Goal: Task Accomplishment & Management: Use online tool/utility

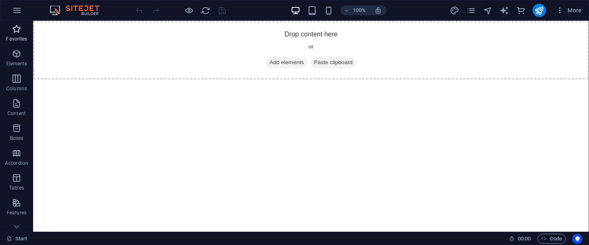
drag, startPoint x: 19, startPoint y: 58, endPoint x: 12, endPoint y: 33, distance: 26.1
click at [19, 58] on icon "button" at bounding box center [17, 54] width 10 height 10
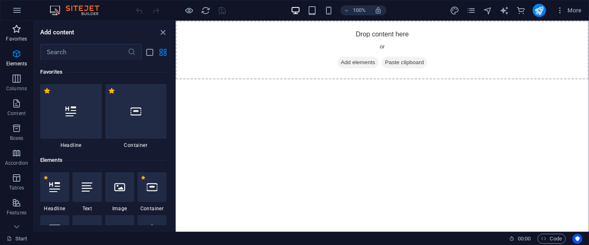
click at [13, 32] on icon "button" at bounding box center [17, 29] width 10 height 10
click at [19, 60] on p "Elements" at bounding box center [16, 63] width 21 height 7
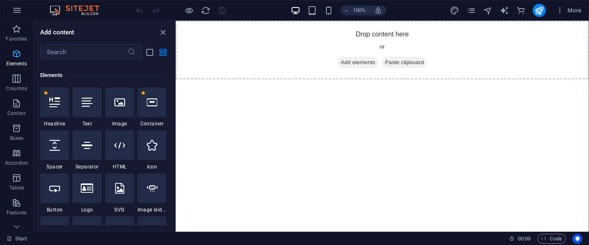
scroll to position [88, 0]
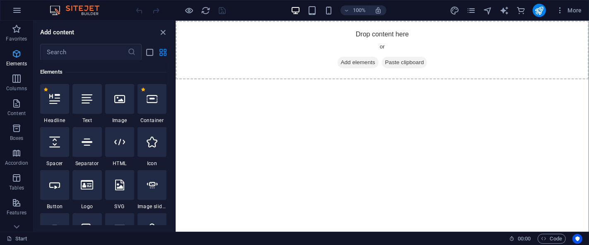
click at [9, 54] on span "Elements" at bounding box center [16, 59] width 33 height 20
click at [92, 52] on input "text" at bounding box center [83, 52] width 87 height 17
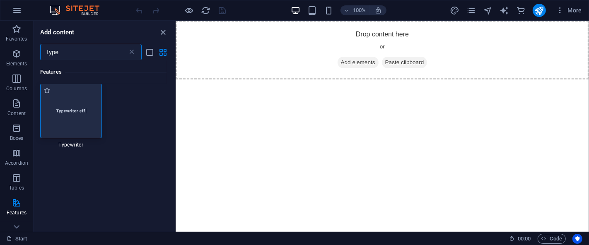
scroll to position [0, 0]
type input "type"
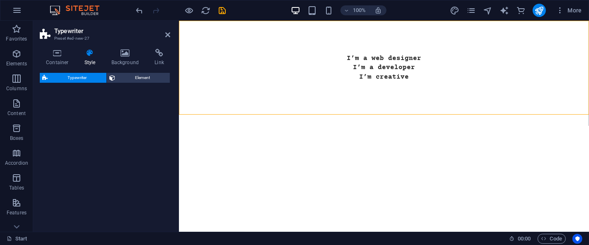
select select "ms"
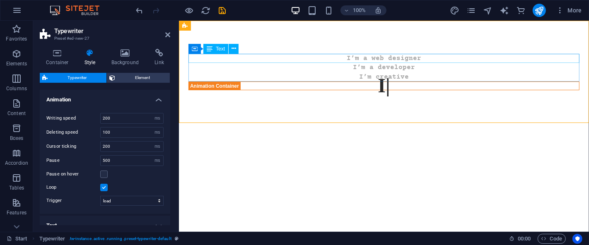
click at [379, 58] on div "I’m a web designer" at bounding box center [383, 58] width 391 height 9
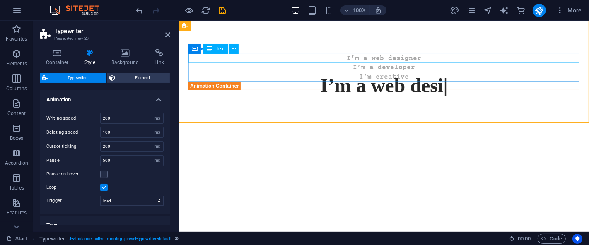
click at [375, 57] on div "I’m a web designer" at bounding box center [383, 58] width 391 height 9
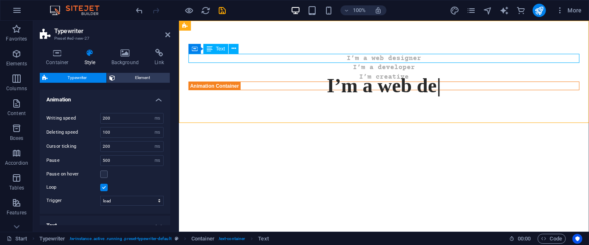
click at [375, 57] on div "I’m a web designer" at bounding box center [383, 58] width 391 height 9
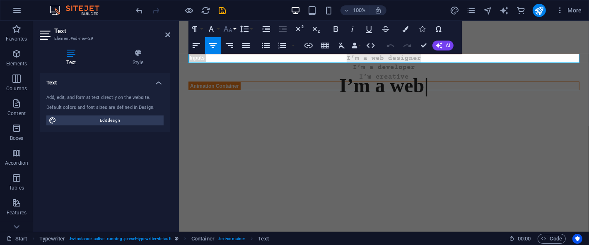
click at [234, 25] on button "Font Size" at bounding box center [230, 29] width 16 height 17
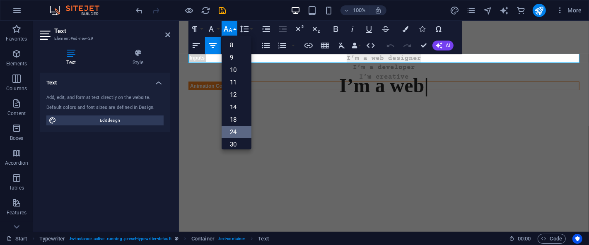
click at [239, 130] on link "24" at bounding box center [237, 132] width 30 height 12
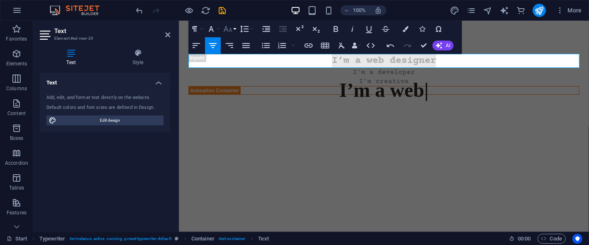
click at [236, 25] on button "Font Size" at bounding box center [230, 29] width 16 height 17
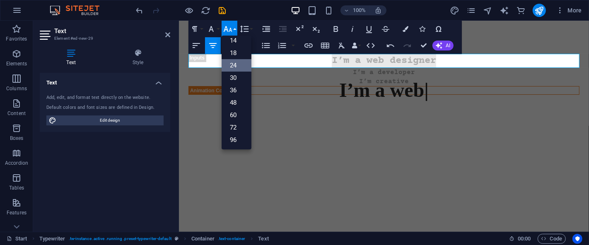
scroll to position [67, 0]
click at [238, 101] on link "48" at bounding box center [237, 102] width 30 height 12
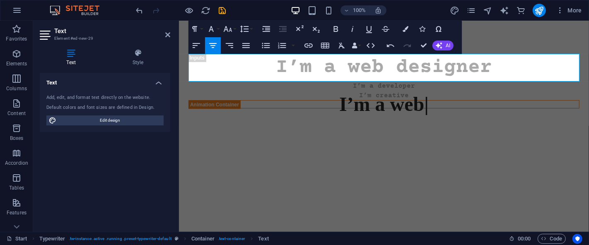
click at [313, 142] on html "I’m a web designer I’m a developer I’m creative I’m a web" at bounding box center [383, 81] width 410 height 121
click at [318, 142] on html "I’m a web designer I’m a developer I’m creative I’m a web" at bounding box center [383, 81] width 410 height 121
click at [221, 13] on icon "save" at bounding box center [223, 11] width 10 height 10
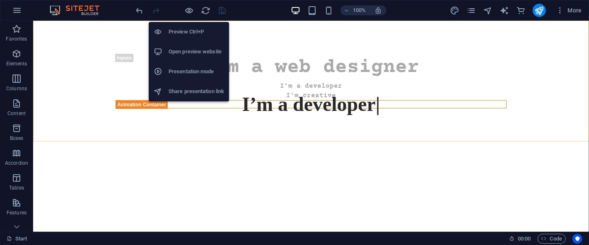
click at [181, 50] on h6 "Open preview website" at bounding box center [196, 52] width 55 height 10
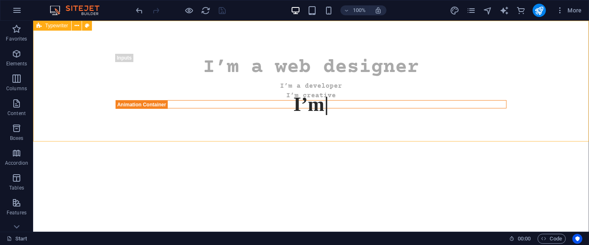
click at [51, 30] on div "Typewriter" at bounding box center [52, 26] width 38 height 10
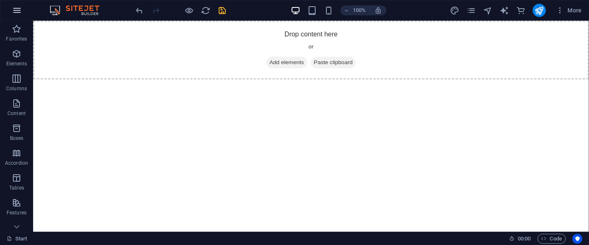
click at [15, 10] on icon "button" at bounding box center [17, 10] width 10 height 10
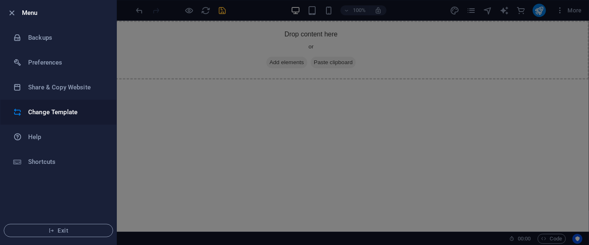
click at [60, 106] on li "Change Template" at bounding box center [58, 112] width 116 height 25
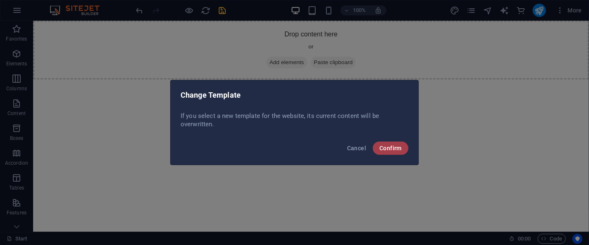
click at [397, 152] on button "Confirm" at bounding box center [391, 148] width 36 height 13
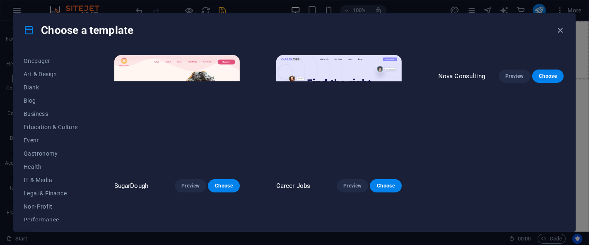
scroll to position [0, 0]
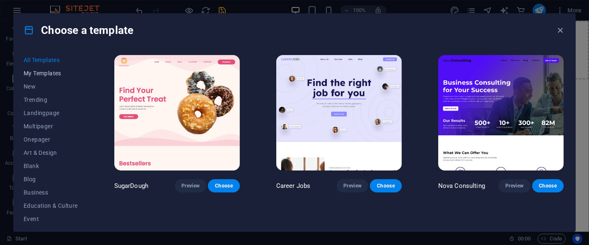
click at [53, 70] on span "My Templates" at bounding box center [51, 73] width 54 height 7
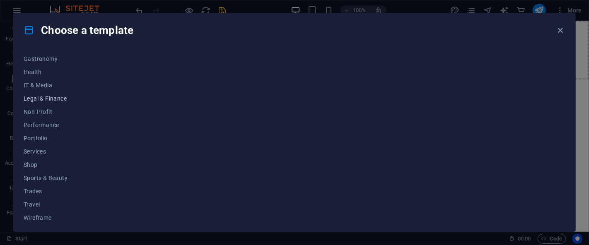
scroll to position [176, 0]
click at [42, 158] on button "Shop" at bounding box center [51, 162] width 54 height 13
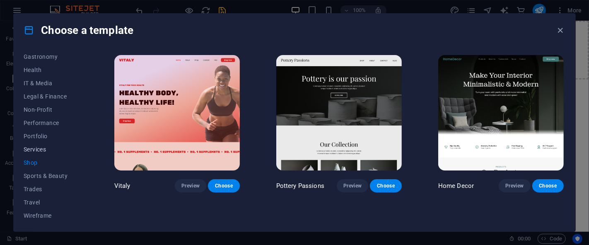
click at [41, 149] on span "Services" at bounding box center [51, 149] width 54 height 7
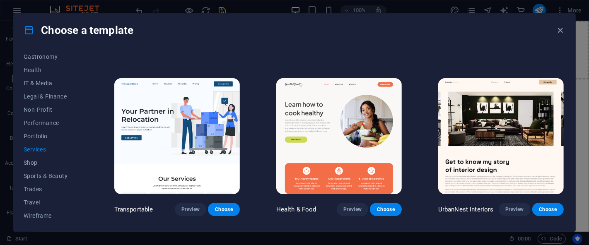
scroll to position [153, 0]
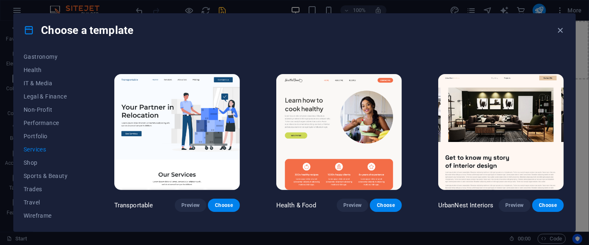
click at [168, 94] on img at bounding box center [176, 132] width 125 height 116
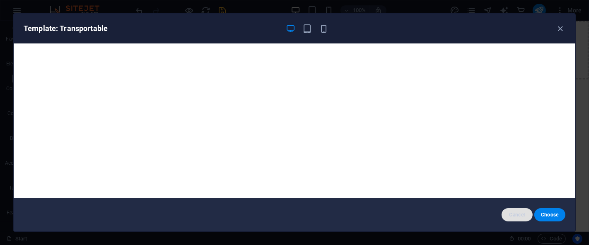
click at [515, 218] on span "Cancel" at bounding box center [517, 215] width 18 height 7
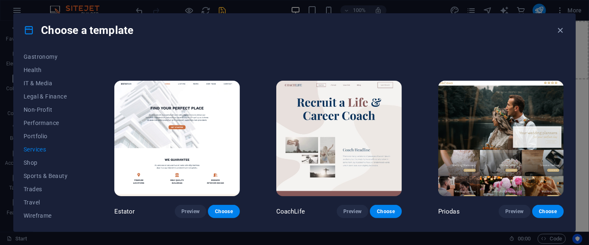
scroll to position [498, 0]
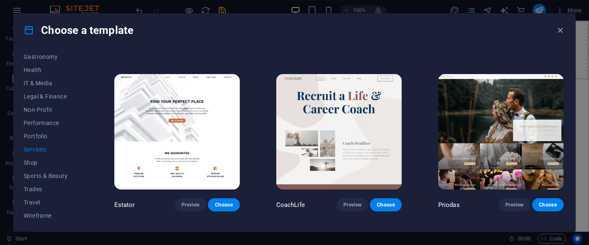
click at [373, 30] on div "Choose a template" at bounding box center [294, 30] width 561 height 33
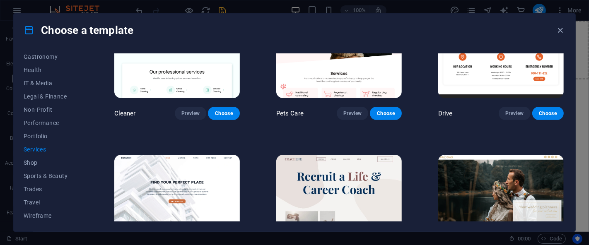
scroll to position [437, 0]
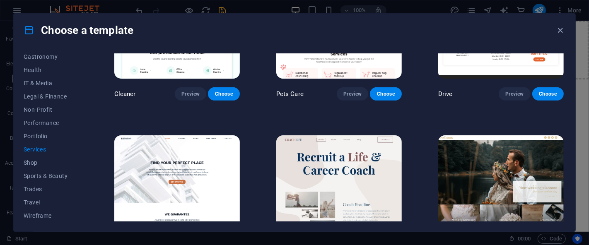
click at [187, 148] on img at bounding box center [176, 193] width 125 height 116
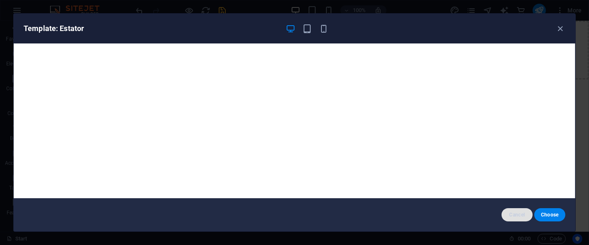
click at [522, 213] on span "Cancel" at bounding box center [517, 215] width 18 height 7
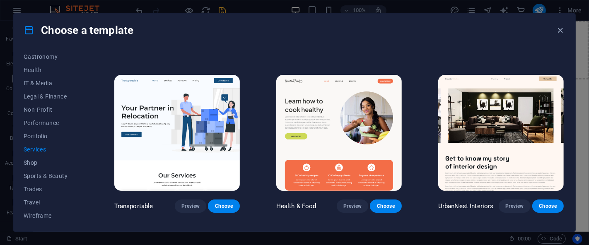
scroll to position [149, 0]
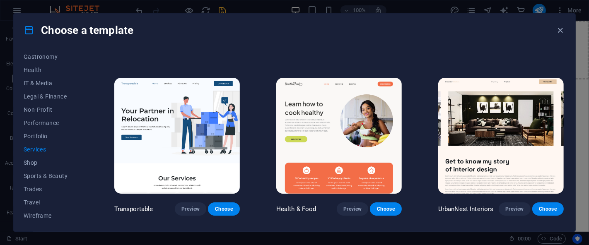
click at [150, 91] on img at bounding box center [176, 136] width 125 height 116
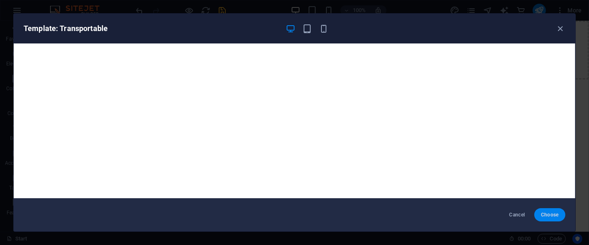
click at [551, 214] on span "Choose" at bounding box center [550, 215] width 18 height 7
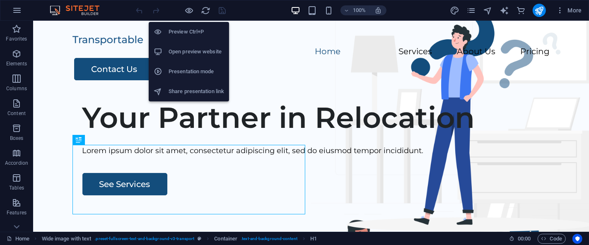
click at [192, 31] on h6 "Preview Ctrl+P" at bounding box center [196, 32] width 55 height 10
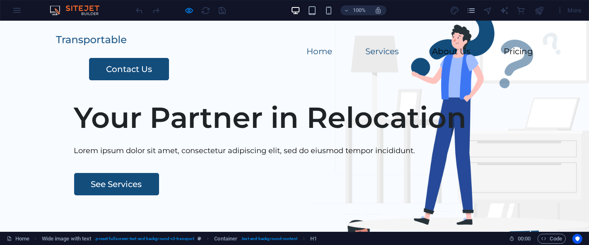
click at [365, 47] on link "Services" at bounding box center [382, 51] width 34 height 8
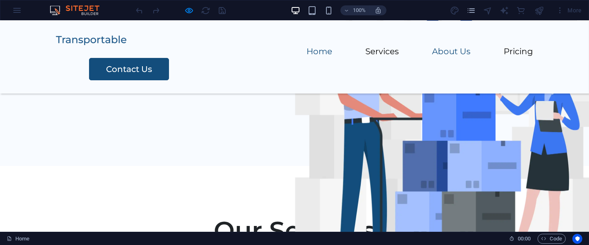
scroll to position [161, 0]
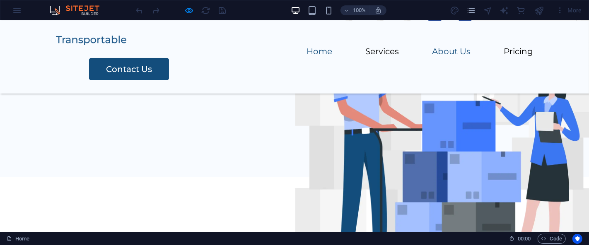
click at [432, 48] on link "About Us" at bounding box center [451, 51] width 39 height 8
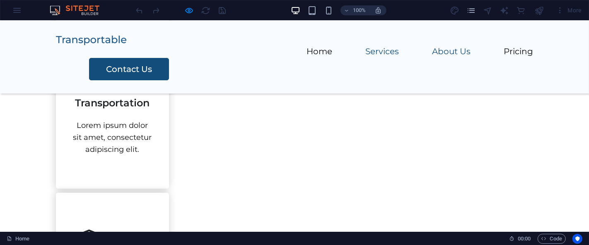
scroll to position [622, 0]
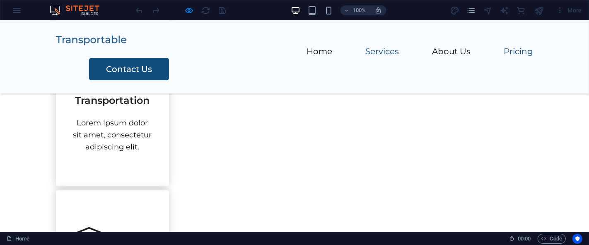
click at [503, 47] on link "Pricing" at bounding box center [517, 51] width 29 height 8
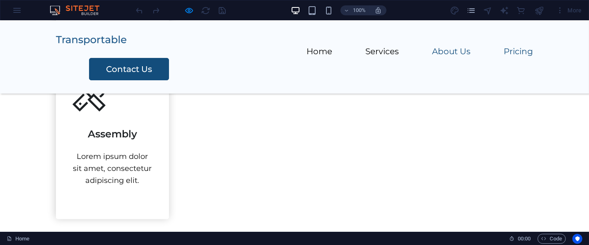
scroll to position [953, 0]
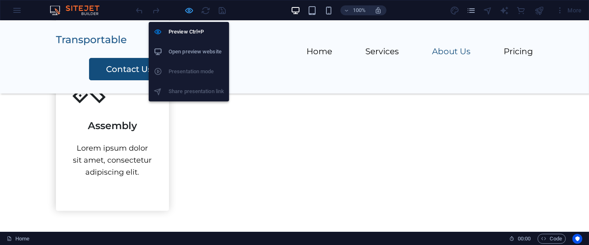
click at [188, 7] on icon "button" at bounding box center [190, 11] width 10 height 10
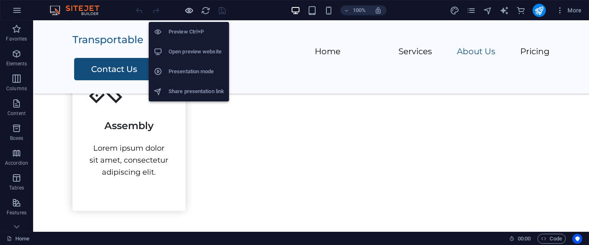
click at [186, 7] on icon "button" at bounding box center [190, 11] width 10 height 10
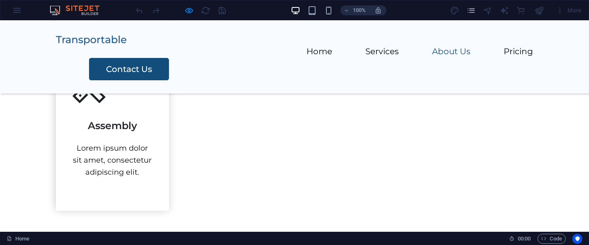
click at [90, 41] on img at bounding box center [91, 41] width 70 height 10
click at [306, 47] on link "Home" at bounding box center [319, 51] width 26 height 8
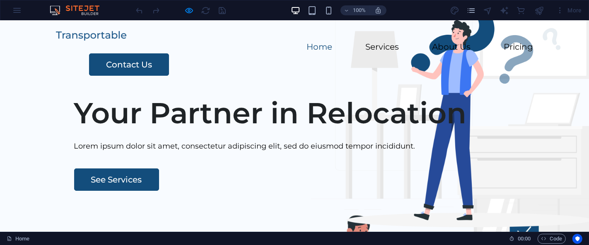
scroll to position [48, 0]
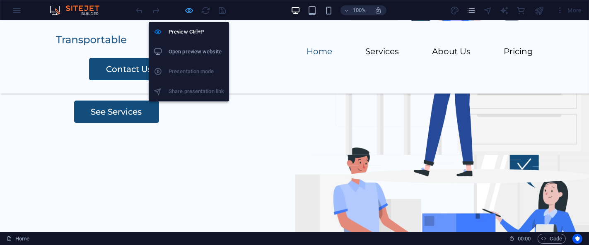
click at [189, 10] on icon "button" at bounding box center [190, 11] width 10 height 10
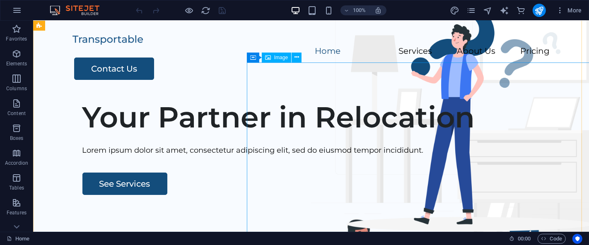
scroll to position [0, 0]
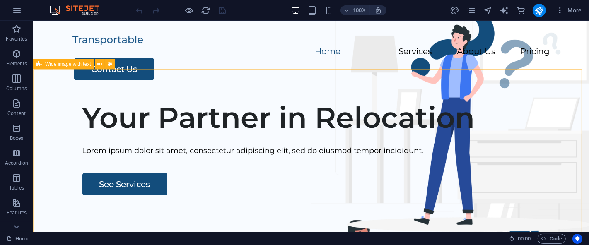
click at [71, 65] on span "Wide image with text" at bounding box center [68, 64] width 46 height 5
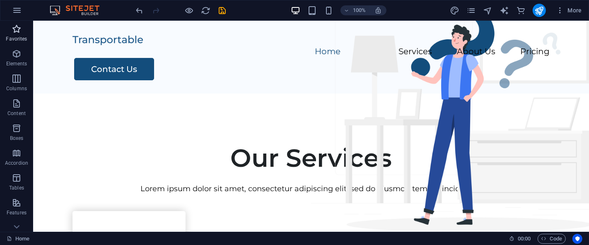
click at [15, 32] on icon "button" at bounding box center [17, 29] width 10 height 10
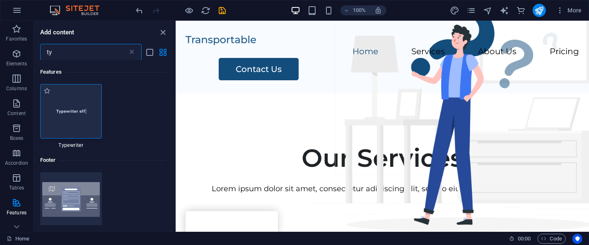
type input "ty"
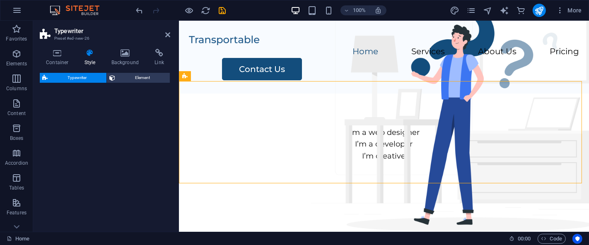
select select "ms"
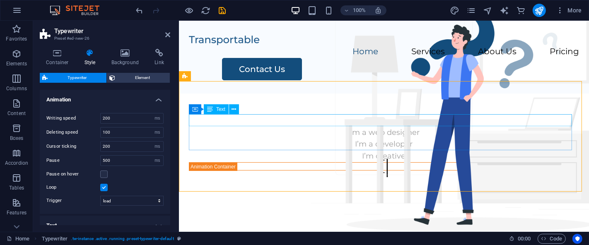
click at [361, 127] on div "I’m a web designer" at bounding box center [383, 133] width 390 height 12
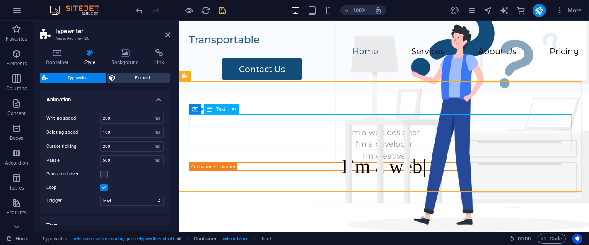
click at [361, 127] on div "I’m a web designer" at bounding box center [383, 133] width 390 height 12
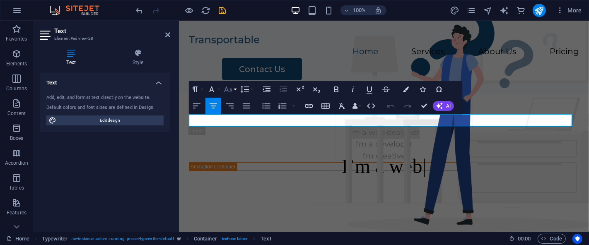
click at [234, 88] on button "Font Size" at bounding box center [230, 89] width 16 height 17
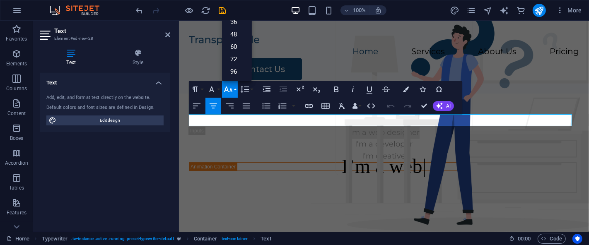
scroll to position [67, 0]
click at [234, 46] on link "60" at bounding box center [237, 47] width 30 height 12
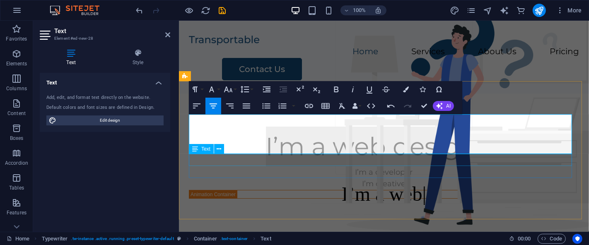
click at [372, 166] on div "I’m a developer" at bounding box center [383, 172] width 390 height 12
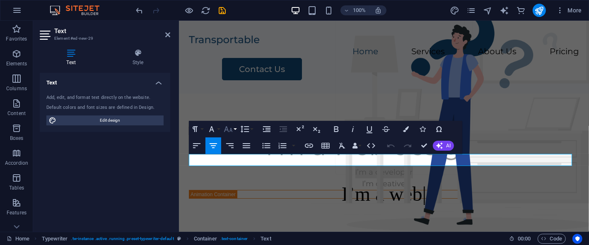
click at [232, 126] on icon "button" at bounding box center [228, 129] width 10 height 10
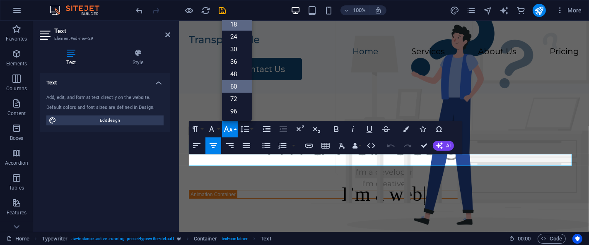
click at [231, 88] on link "60" at bounding box center [237, 86] width 30 height 12
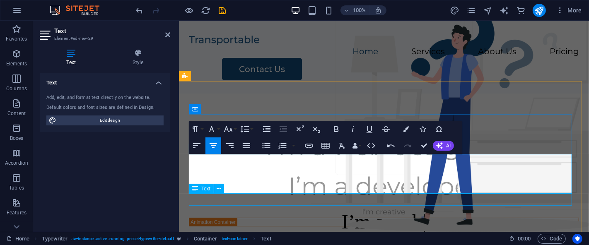
click at [369, 206] on div "I’m creative" at bounding box center [383, 212] width 390 height 12
drag, startPoint x: 369, startPoint y: 201, endPoint x: 518, endPoint y: 199, distance: 148.6
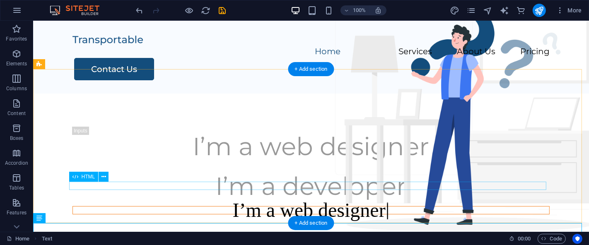
click at [308, 206] on div "I’m a web designer" at bounding box center [310, 210] width 477 height 8
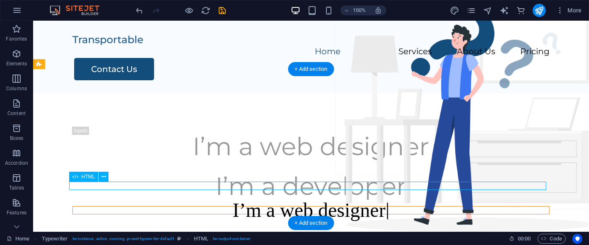
click at [308, 206] on div "I’m a web designer" at bounding box center [310, 210] width 477 height 8
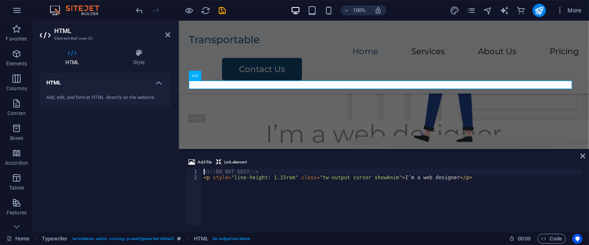
scroll to position [113, 0]
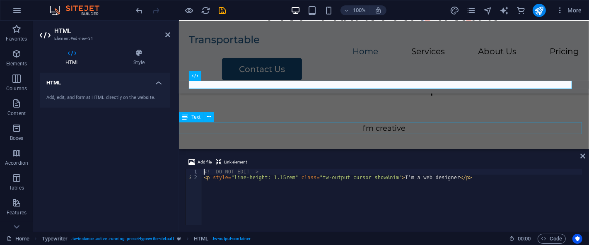
click at [392, 130] on div "I’m creative" at bounding box center [383, 129] width 410 height 12
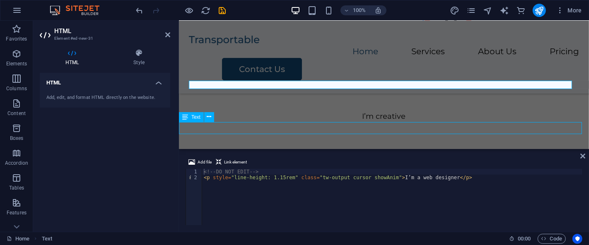
scroll to position [101, 0]
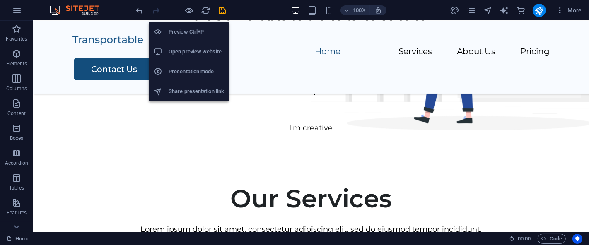
click at [178, 35] on h6 "Preview Ctrl+P" at bounding box center [196, 32] width 55 height 10
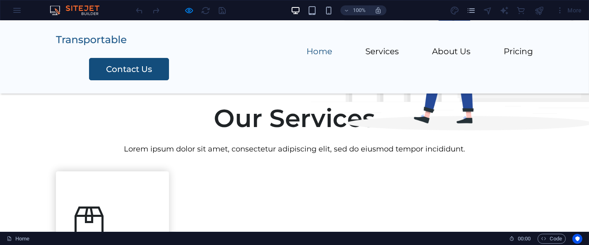
click at [306, 47] on link "Home" at bounding box center [319, 51] width 26 height 8
click at [91, 41] on img at bounding box center [91, 41] width 70 height 10
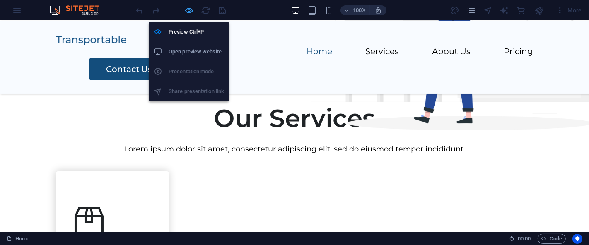
click at [189, 10] on icon "button" at bounding box center [190, 11] width 10 height 10
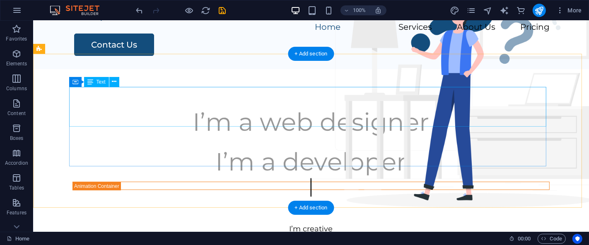
scroll to position [29, 0]
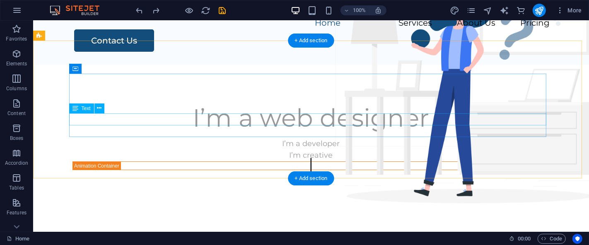
click at [301, 138] on div "I’m a developer" at bounding box center [310, 144] width 477 height 12
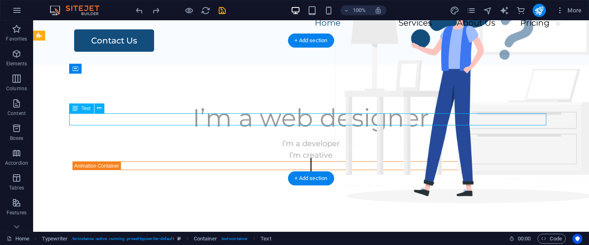
click at [301, 138] on div "I’m a developer" at bounding box center [310, 144] width 477 height 12
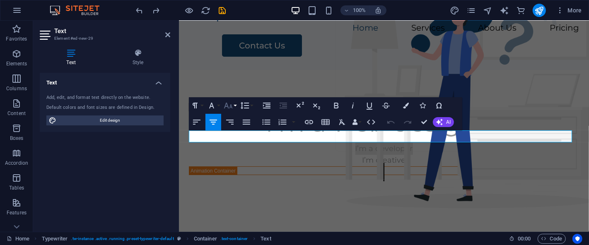
click at [233, 104] on icon "button" at bounding box center [228, 106] width 10 height 10
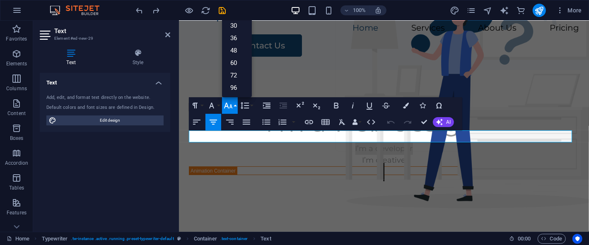
scroll to position [67, 0]
click at [237, 59] on link "60" at bounding box center [237, 63] width 30 height 12
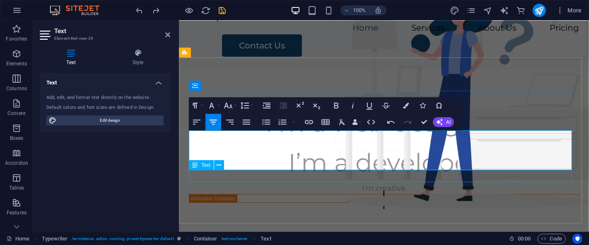
click at [370, 183] on div "I’m creative" at bounding box center [383, 189] width 390 height 12
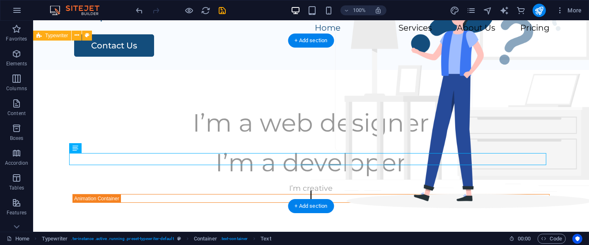
scroll to position [29, 0]
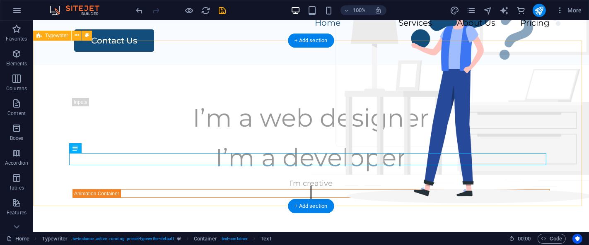
click at [317, 188] on div "I’m a web designer I’m a developer I’m creative" at bounding box center [311, 148] width 556 height 166
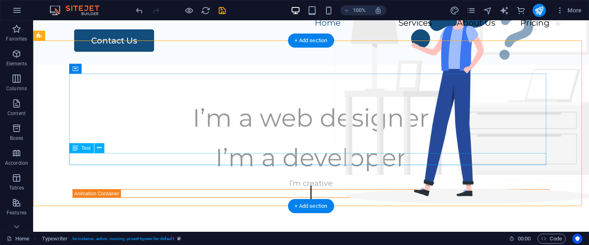
click at [310, 178] on div "I’m creative" at bounding box center [310, 184] width 477 height 12
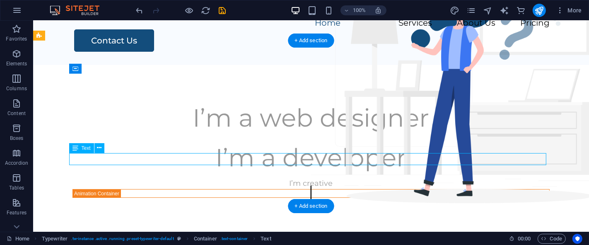
click at [310, 178] on div "I’m creative" at bounding box center [310, 184] width 477 height 12
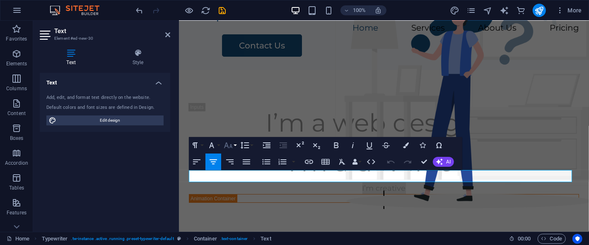
click at [235, 145] on button "Font Size" at bounding box center [230, 145] width 16 height 17
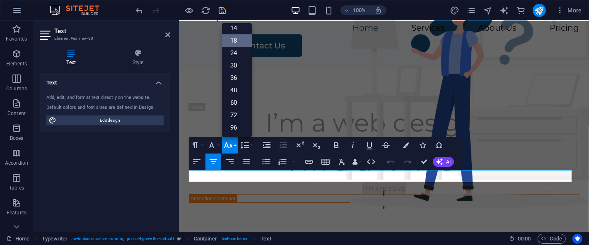
scroll to position [67, 0]
click at [236, 97] on link "60" at bounding box center [237, 102] width 30 height 12
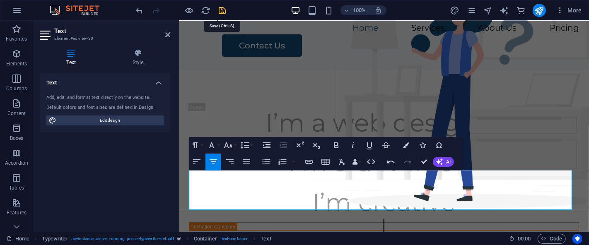
click at [219, 11] on icon "save" at bounding box center [223, 11] width 10 height 10
checkbox input "false"
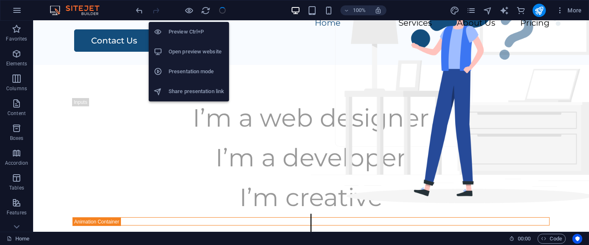
click at [182, 32] on h6 "Preview Ctrl+P" at bounding box center [196, 32] width 55 height 10
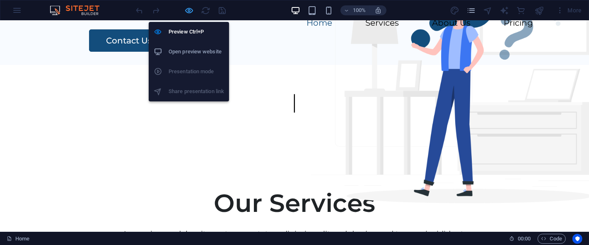
click at [186, 6] on icon "button" at bounding box center [190, 11] width 10 height 10
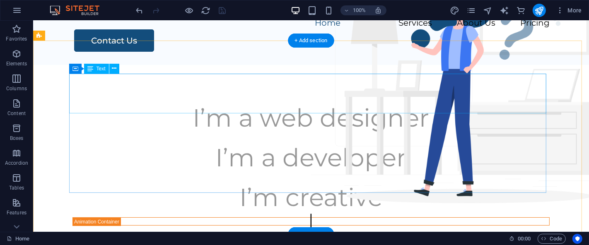
click at [279, 98] on div "I’m a web designer" at bounding box center [310, 118] width 477 height 40
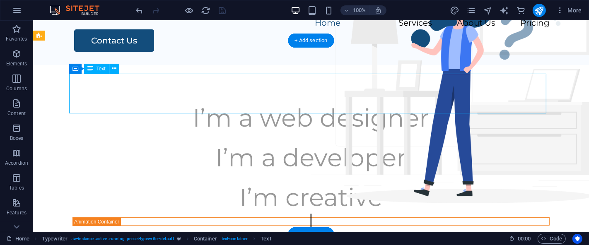
click at [279, 98] on div "I’m a web designer" at bounding box center [310, 118] width 477 height 40
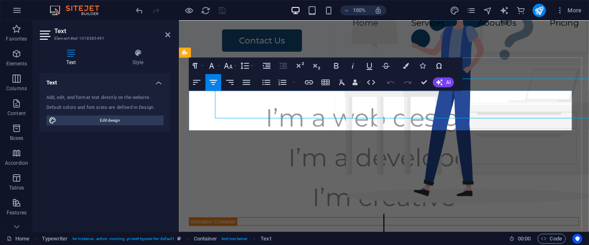
scroll to position [24, 0]
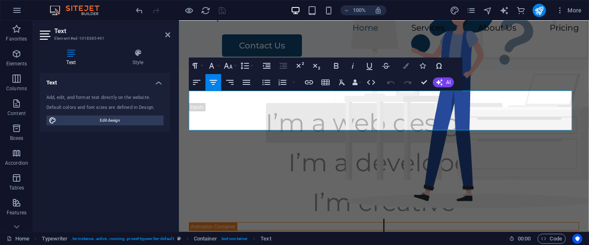
click at [403, 64] on icon "button" at bounding box center [406, 66] width 6 height 6
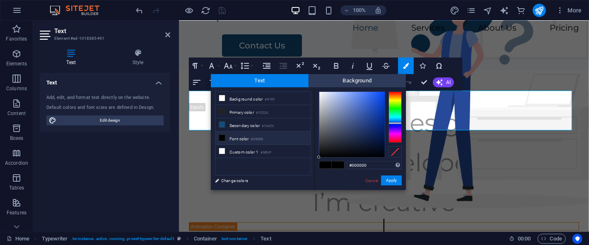
click at [399, 123] on div at bounding box center [394, 116] width 13 height 51
type input "#0d48dc"
drag, startPoint x: 378, startPoint y: 107, endPoint x: 380, endPoint y: 101, distance: 6.9
click at [380, 101] on div at bounding box center [351, 124] width 65 height 65
click at [507, 79] on div "​ I’m a web designer ​ I’m a developer I’m creative" at bounding box center [383, 167] width 410 height 194
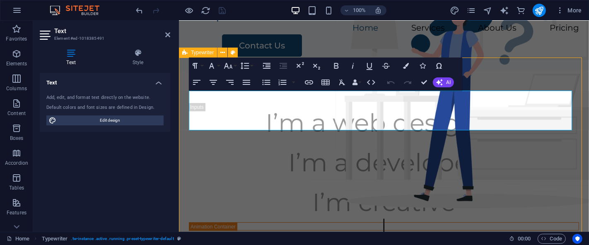
scroll to position [29, 0]
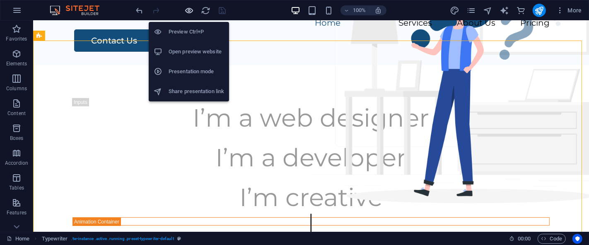
click at [185, 12] on icon "button" at bounding box center [190, 11] width 10 height 10
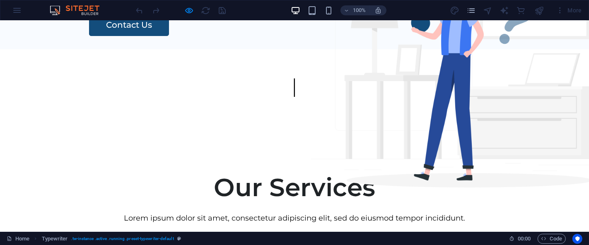
scroll to position [0, 0]
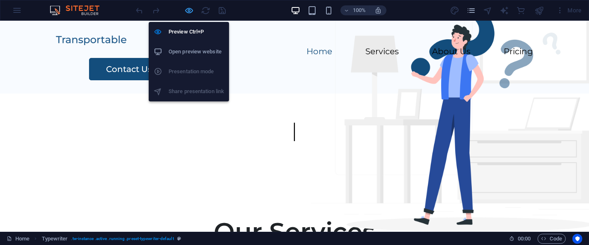
click at [188, 7] on icon "button" at bounding box center [190, 11] width 10 height 10
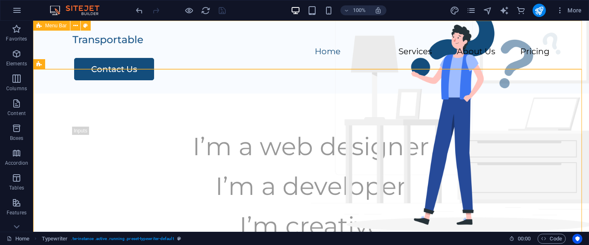
click at [55, 27] on span "Menu Bar" at bounding box center [56, 25] width 22 height 5
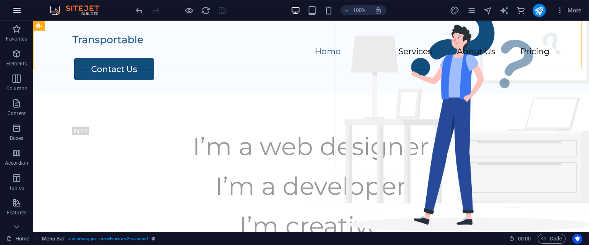
click at [15, 7] on icon "button" at bounding box center [17, 10] width 10 height 10
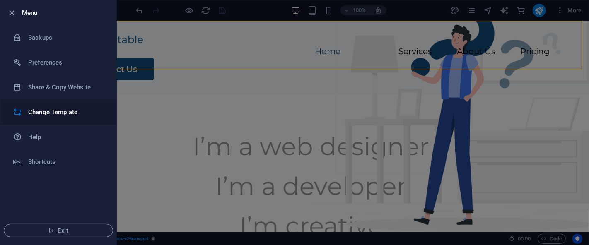
click at [68, 116] on h6 "Change Template" at bounding box center [66, 112] width 77 height 10
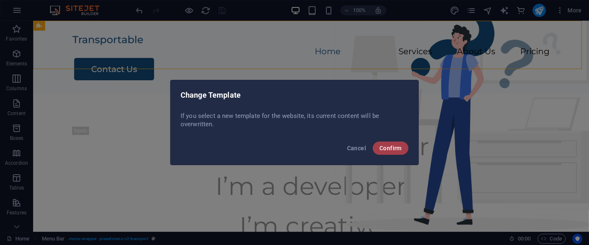
click at [398, 149] on span "Confirm" at bounding box center [390, 148] width 22 height 7
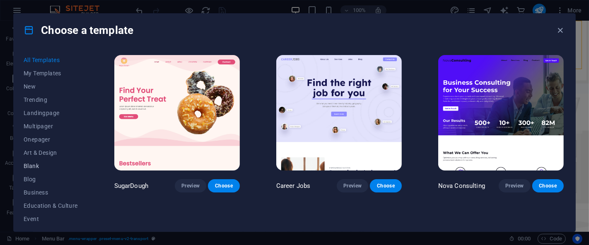
click at [30, 168] on span "Blank" at bounding box center [51, 166] width 54 height 7
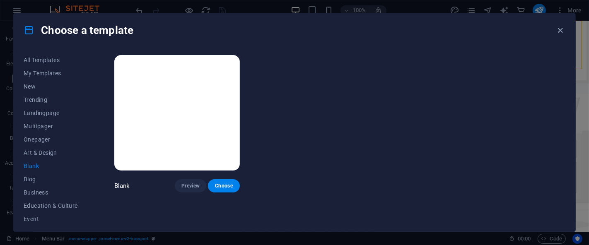
click at [185, 116] on img at bounding box center [176, 113] width 125 height 116
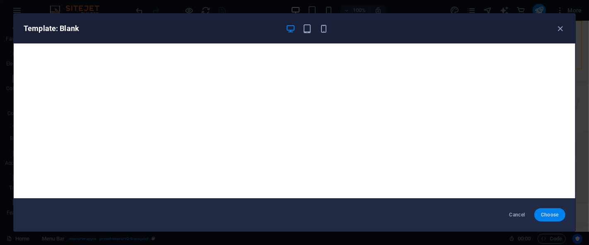
click at [558, 217] on span "Choose" at bounding box center [550, 215] width 18 height 7
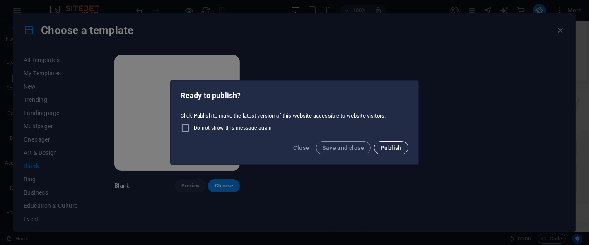
click at [392, 148] on span "Publish" at bounding box center [390, 147] width 21 height 7
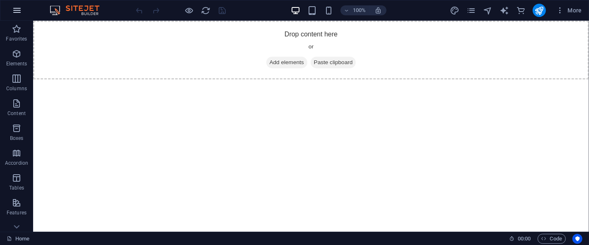
click at [22, 8] on icon "button" at bounding box center [17, 10] width 10 height 10
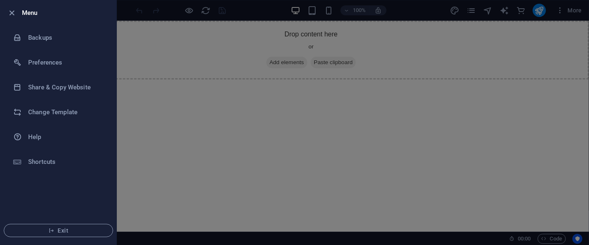
click at [152, 55] on div at bounding box center [294, 122] width 589 height 245
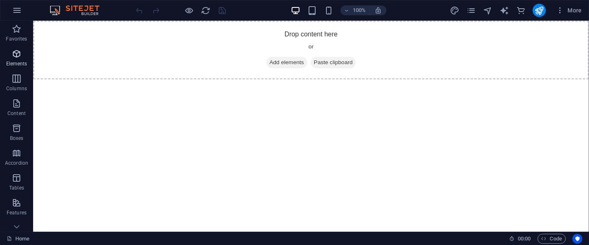
click at [17, 58] on icon "button" at bounding box center [17, 54] width 10 height 10
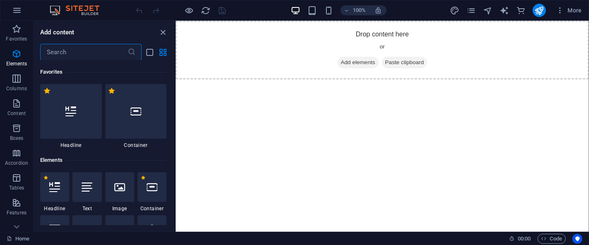
click at [87, 55] on input "text" at bounding box center [83, 52] width 87 height 17
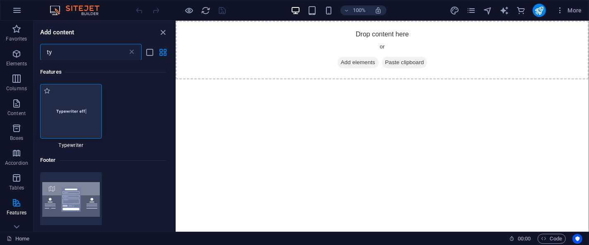
type input "ty"
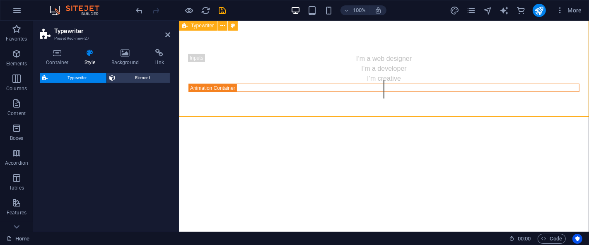
select select "ms"
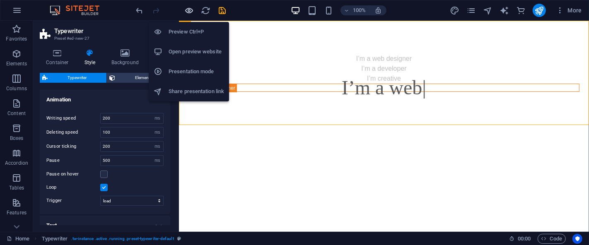
click at [189, 9] on icon "button" at bounding box center [190, 11] width 10 height 10
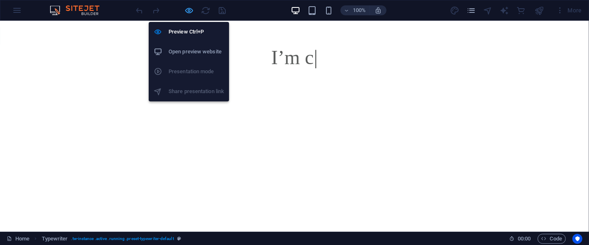
click at [187, 9] on icon "button" at bounding box center [190, 11] width 10 height 10
select select "ms"
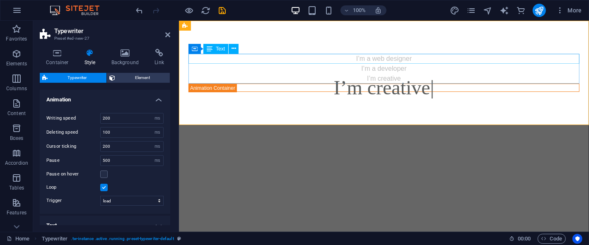
click at [375, 62] on div "I’m a web designer" at bounding box center [383, 59] width 391 height 10
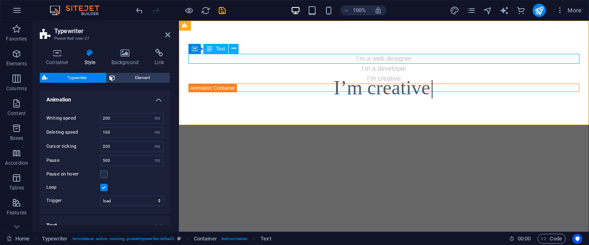
click at [375, 62] on div "I’m a web designer" at bounding box center [383, 59] width 391 height 10
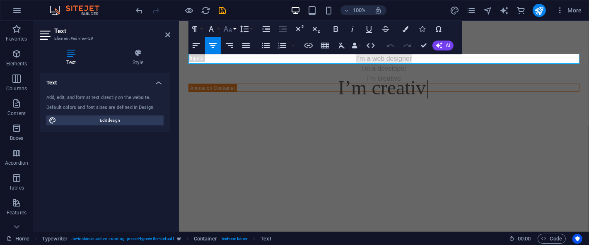
click at [234, 30] on button "Font Size" at bounding box center [230, 29] width 16 height 17
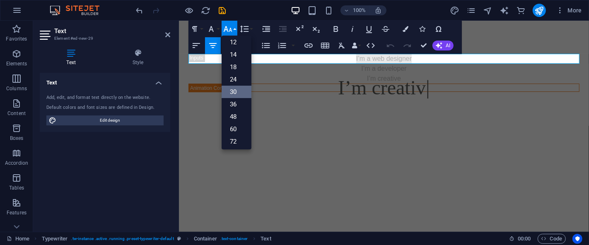
scroll to position [67, 0]
click at [237, 113] on link "60" at bounding box center [237, 115] width 30 height 12
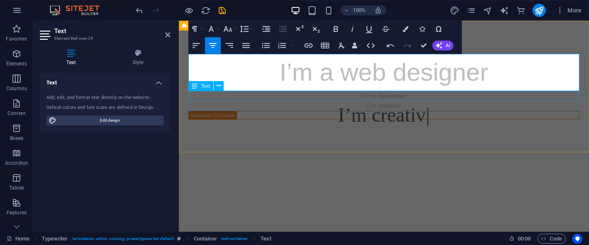
click at [400, 94] on div "I’m a developer" at bounding box center [383, 96] width 391 height 10
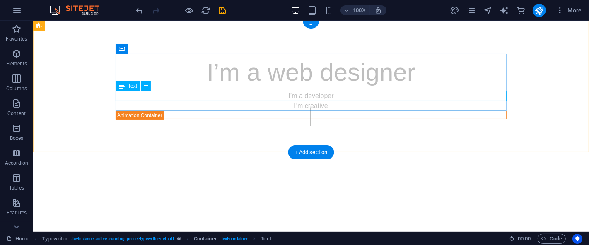
click at [321, 97] on div "I’m a developer" at bounding box center [310, 96] width 391 height 10
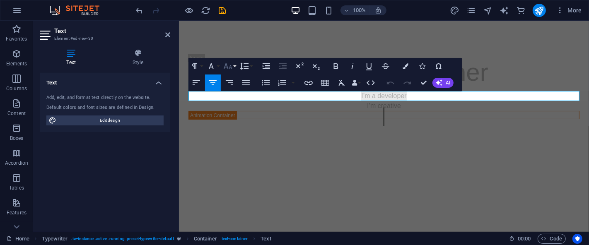
click at [234, 65] on button "Font Size" at bounding box center [230, 66] width 16 height 17
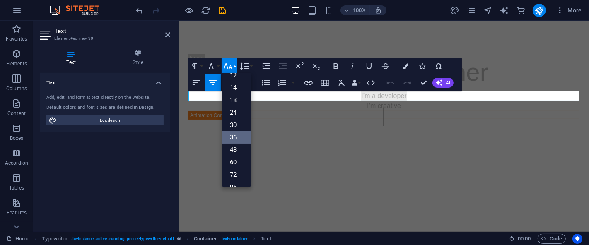
scroll to position [66, 0]
drag, startPoint x: 234, startPoint y: 151, endPoint x: 58, endPoint y: 128, distance: 177.4
click at [234, 151] on link "60" at bounding box center [237, 153] width 30 height 12
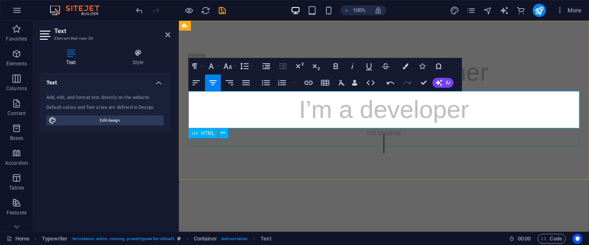
click at [515, 142] on div at bounding box center [383, 142] width 391 height 8
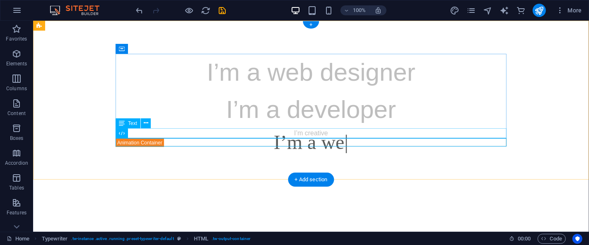
click at [318, 135] on div "I’m creative" at bounding box center [310, 133] width 391 height 10
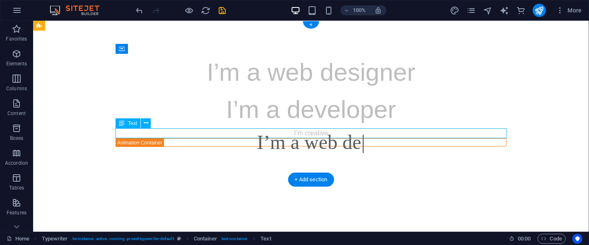
click at [321, 132] on div "I’m creative" at bounding box center [310, 133] width 391 height 10
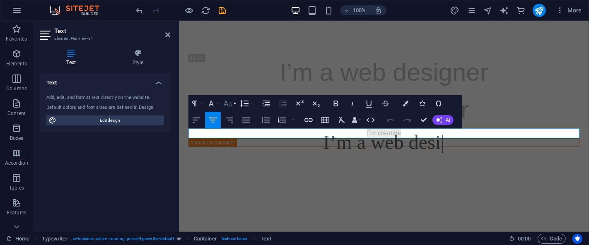
click at [236, 102] on button "Font Size" at bounding box center [230, 103] width 16 height 17
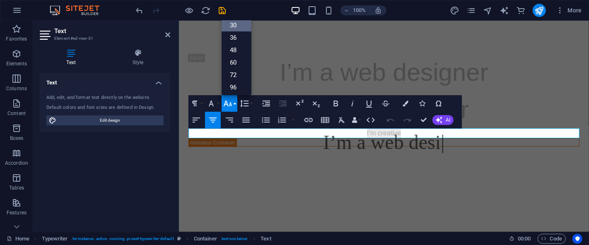
scroll to position [67, 0]
click at [235, 56] on link "60" at bounding box center [237, 61] width 30 height 12
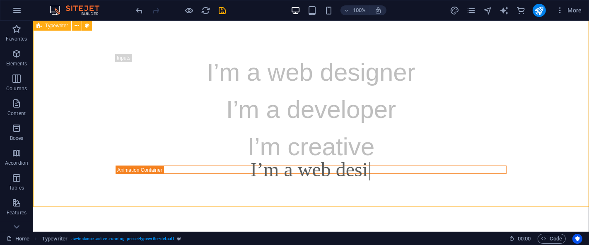
click at [479, 197] on div "I’m a web designer I’m a developer I’m creative I’m a web desi" at bounding box center [311, 114] width 556 height 186
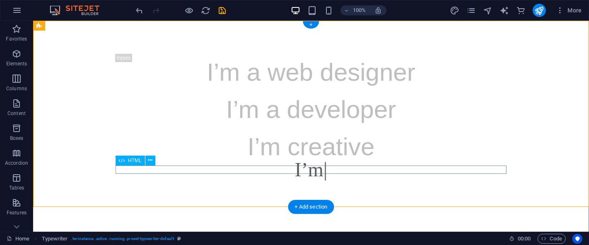
click at [169, 168] on div "I’m" at bounding box center [310, 170] width 391 height 8
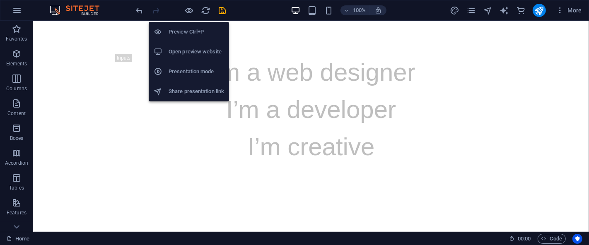
click at [186, 28] on h6 "Preview Ctrl+P" at bounding box center [196, 32] width 55 height 10
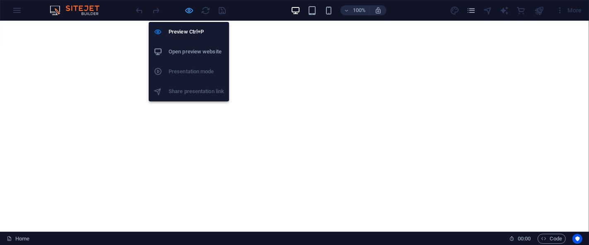
click at [186, 6] on icon "button" at bounding box center [190, 11] width 10 height 10
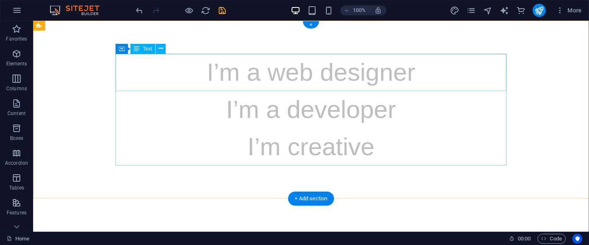
click at [234, 76] on div "I’m a web designer" at bounding box center [310, 72] width 391 height 37
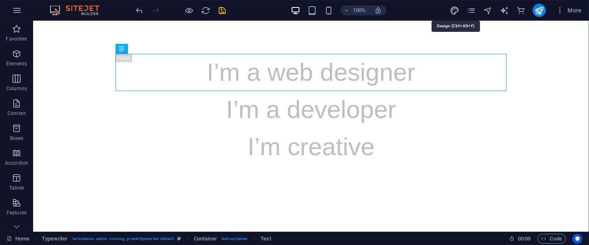
click at [457, 14] on icon "design" at bounding box center [455, 11] width 10 height 10
select select "px"
select select "400"
select select "px"
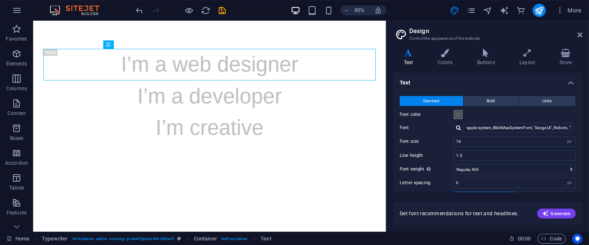
click at [456, 113] on span at bounding box center [458, 114] width 7 height 7
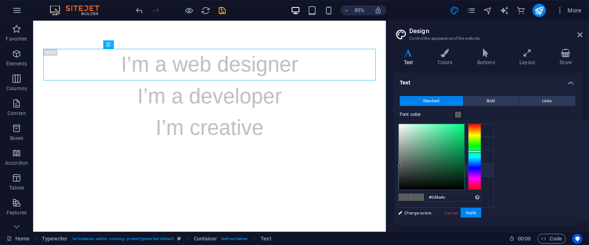
click at [464, 153] on div at bounding box center [431, 156] width 65 height 65
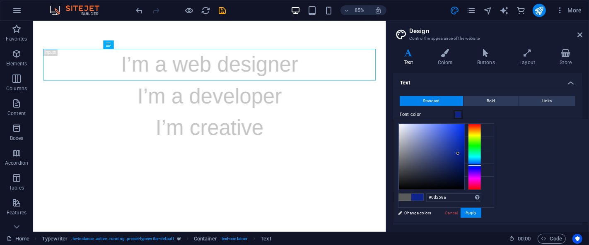
click at [481, 165] on div at bounding box center [474, 157] width 13 height 66
type input "#0c2fbb"
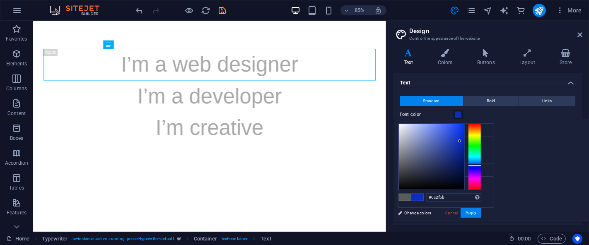
click at [464, 141] on div at bounding box center [431, 156] width 65 height 65
click at [481, 212] on button "Apply" at bounding box center [470, 213] width 21 height 10
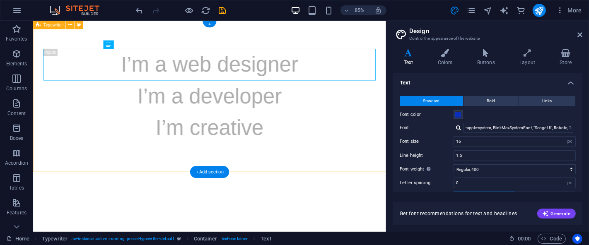
click at [411, 181] on div "I’m a web designer I’m a developer I’m creative" at bounding box center [240, 110] width 415 height 178
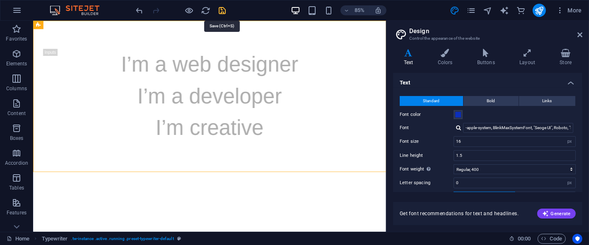
click at [218, 13] on icon "save" at bounding box center [223, 11] width 10 height 10
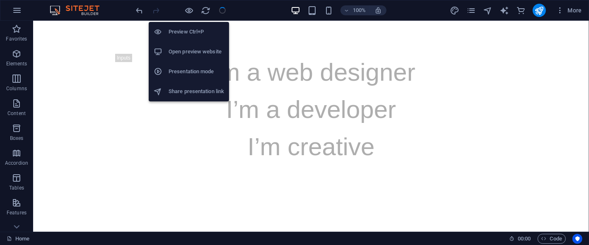
click at [184, 32] on h6 "Preview Ctrl+P" at bounding box center [196, 32] width 55 height 10
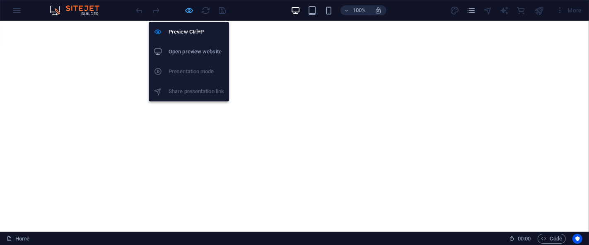
click at [188, 12] on icon "button" at bounding box center [190, 11] width 10 height 10
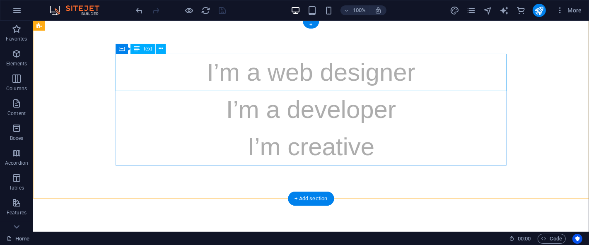
click at [253, 79] on div "I’m a web designer" at bounding box center [310, 72] width 391 height 37
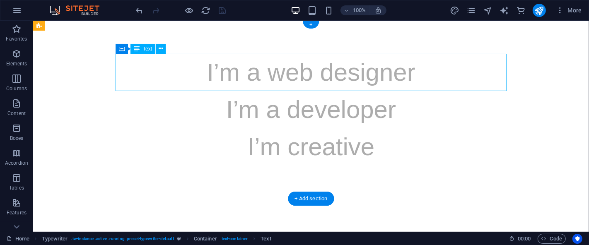
click at [253, 79] on div "I’m a web designer" at bounding box center [310, 72] width 391 height 37
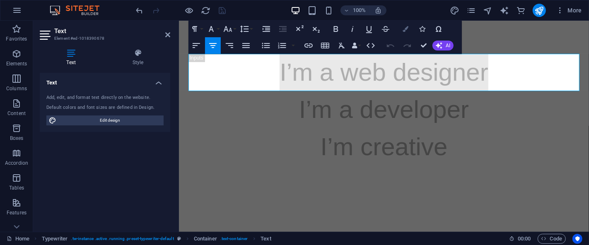
click at [405, 28] on icon "button" at bounding box center [405, 29] width 6 height 6
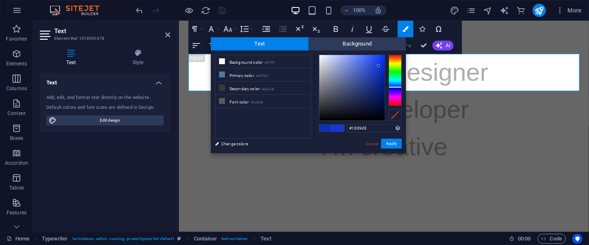
click at [378, 66] on div at bounding box center [351, 87] width 65 height 65
click at [220, 100] on icon at bounding box center [222, 101] width 6 height 6
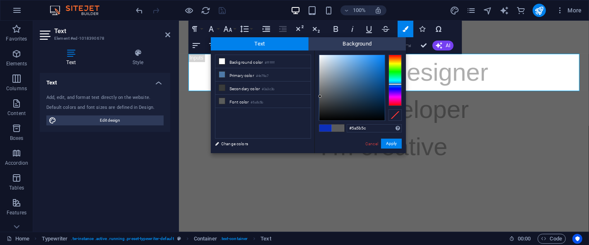
click at [396, 84] on div at bounding box center [394, 80] width 13 height 51
click at [325, 128] on span at bounding box center [325, 128] width 12 height 7
type input "#0c2fbb"
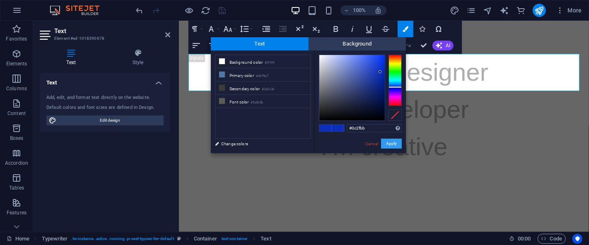
click at [395, 144] on button "Apply" at bounding box center [391, 144] width 21 height 10
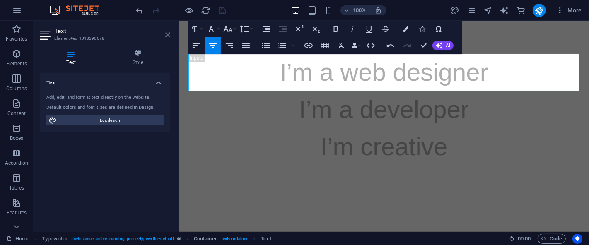
click at [167, 34] on icon at bounding box center [167, 34] width 5 height 7
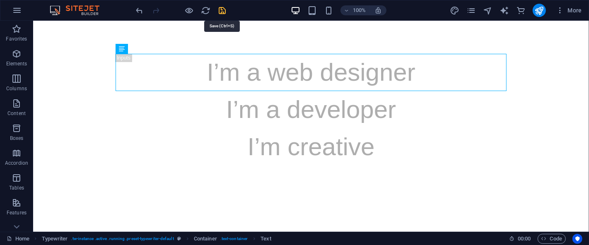
click at [222, 10] on icon "save" at bounding box center [223, 11] width 10 height 10
